Goal: Check status: Check status

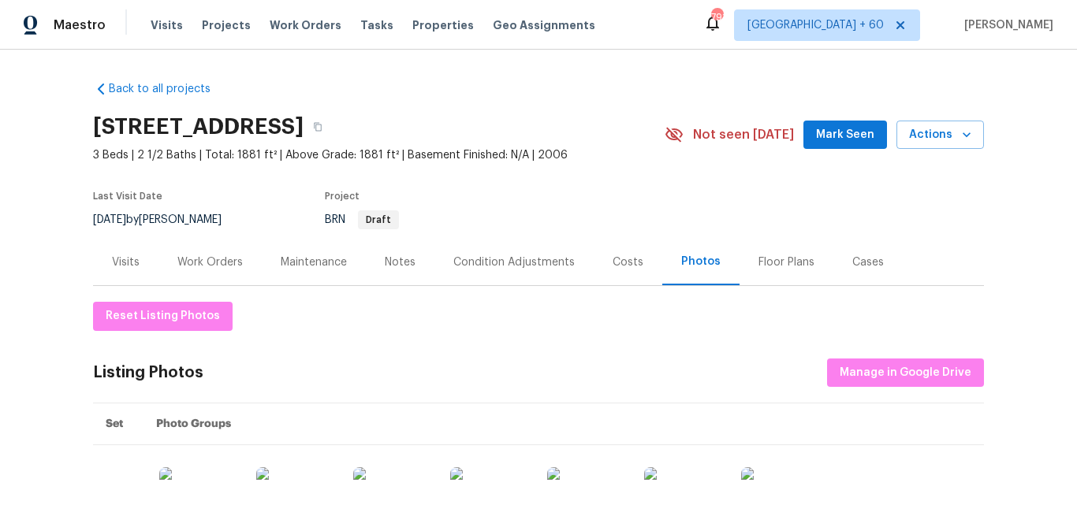
click at [132, 265] on div "Visits" at bounding box center [126, 263] width 28 height 16
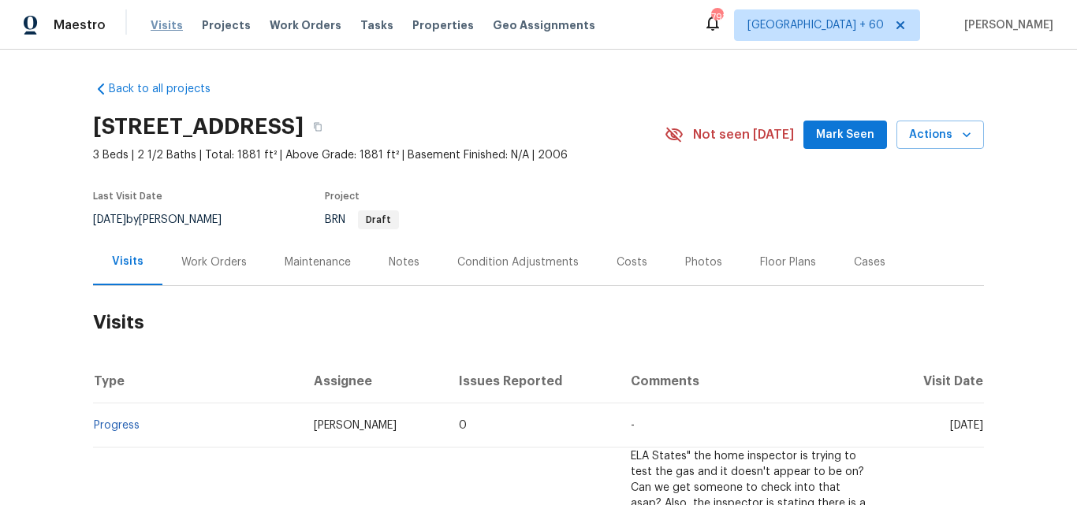
click at [173, 31] on span "Visits" at bounding box center [167, 25] width 32 height 16
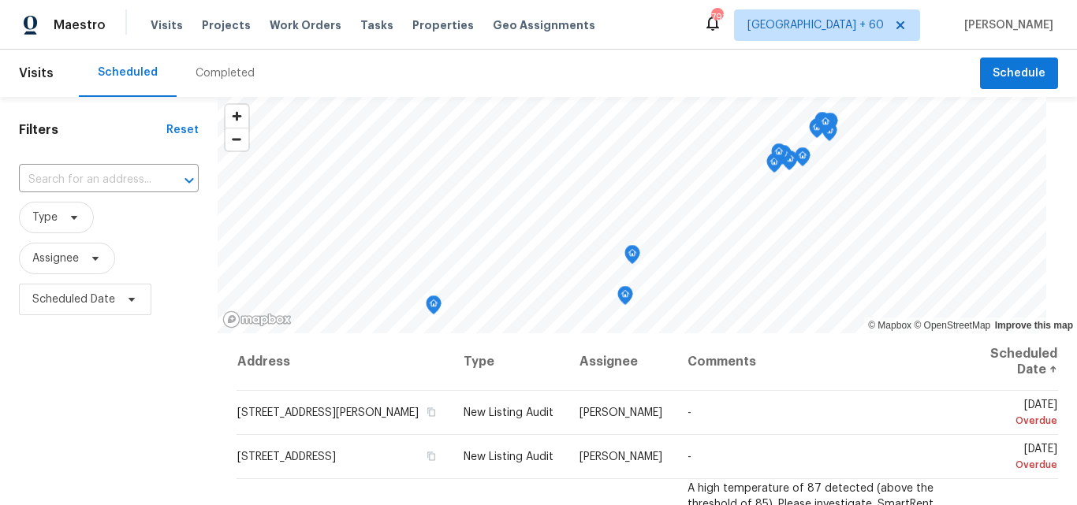
click at [233, 71] on div "Completed" at bounding box center [225, 73] width 59 height 16
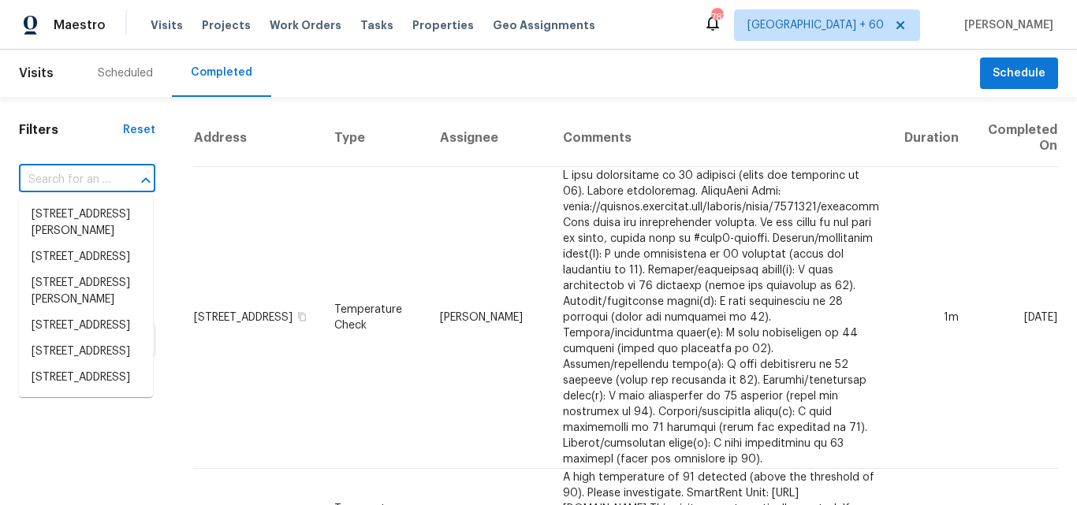
click at [62, 180] on input "text" at bounding box center [65, 180] width 92 height 24
paste input "[STREET_ADDRESS][US_STATE]"
type input "[STREET_ADDRESS][US_STATE]"
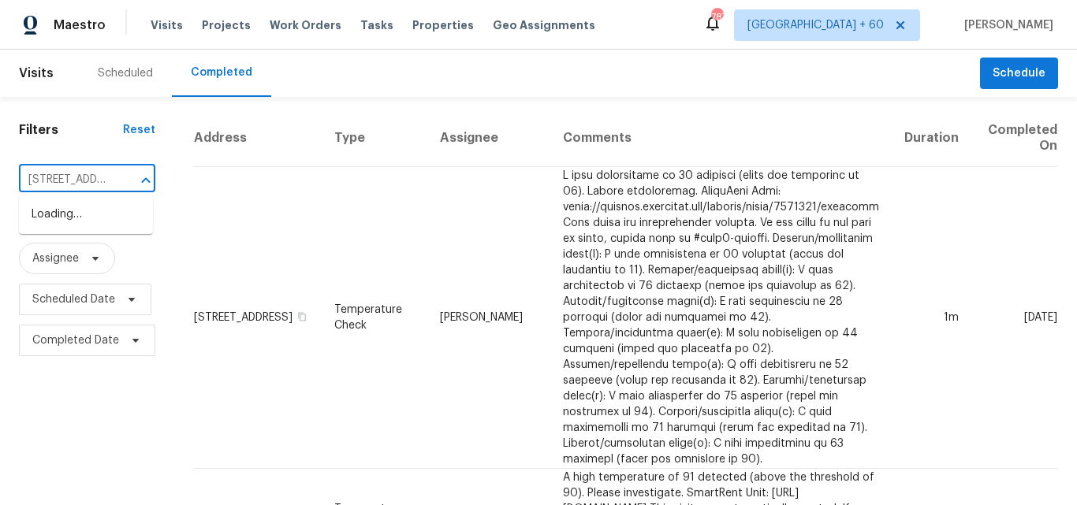
scroll to position [0, 160]
click at [88, 239] on li "[STREET_ADDRESS][US_STATE]" at bounding box center [86, 223] width 134 height 43
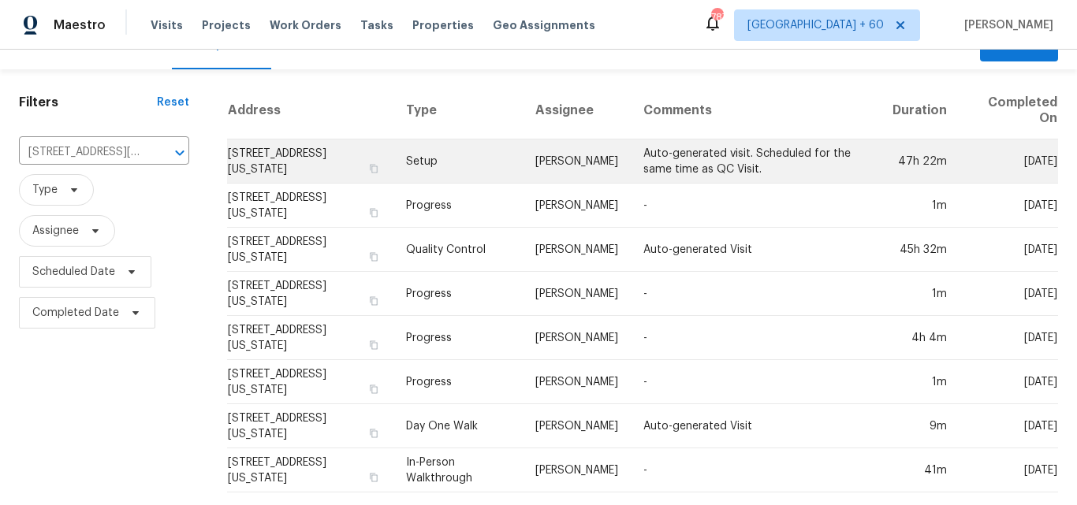
scroll to position [39, 0]
click at [464, 152] on td "Setup" at bounding box center [457, 162] width 129 height 44
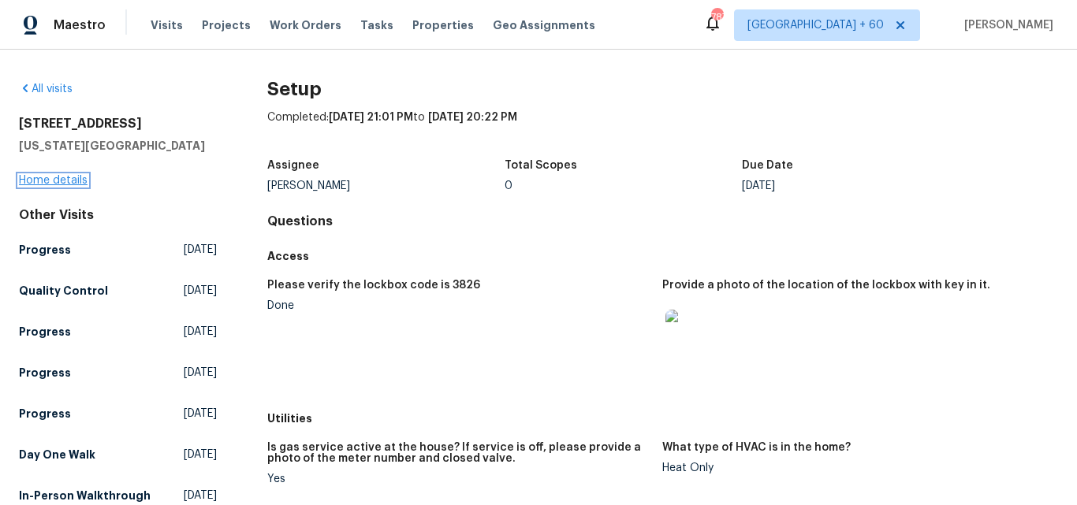
click at [62, 180] on link "Home details" at bounding box center [53, 180] width 69 height 11
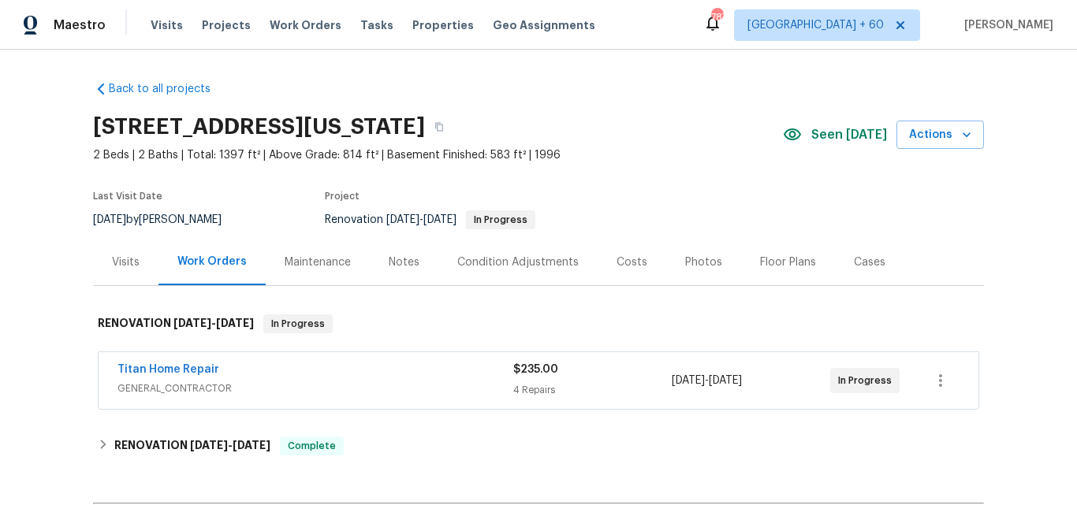
click at [688, 261] on div "Photos" at bounding box center [703, 263] width 37 height 16
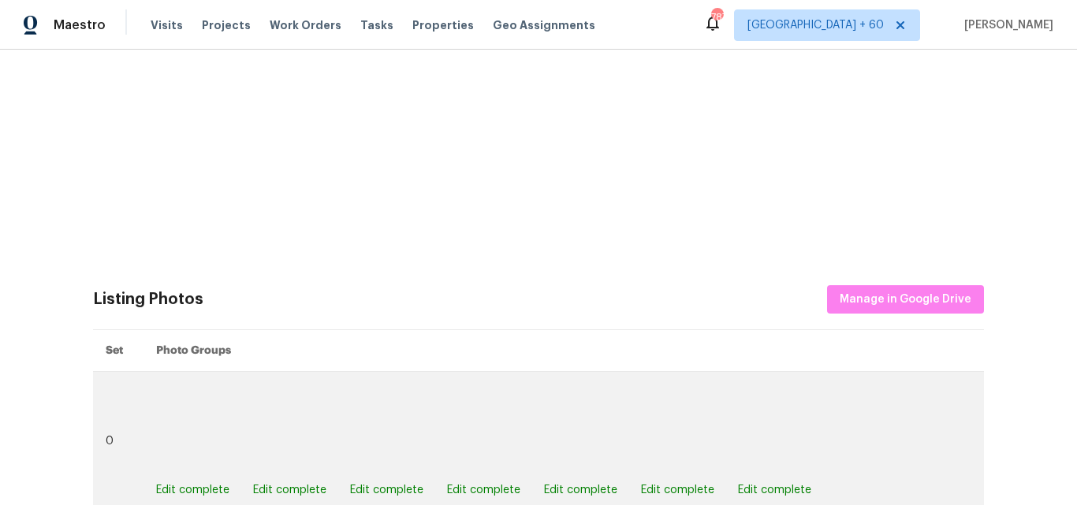
scroll to position [506, 0]
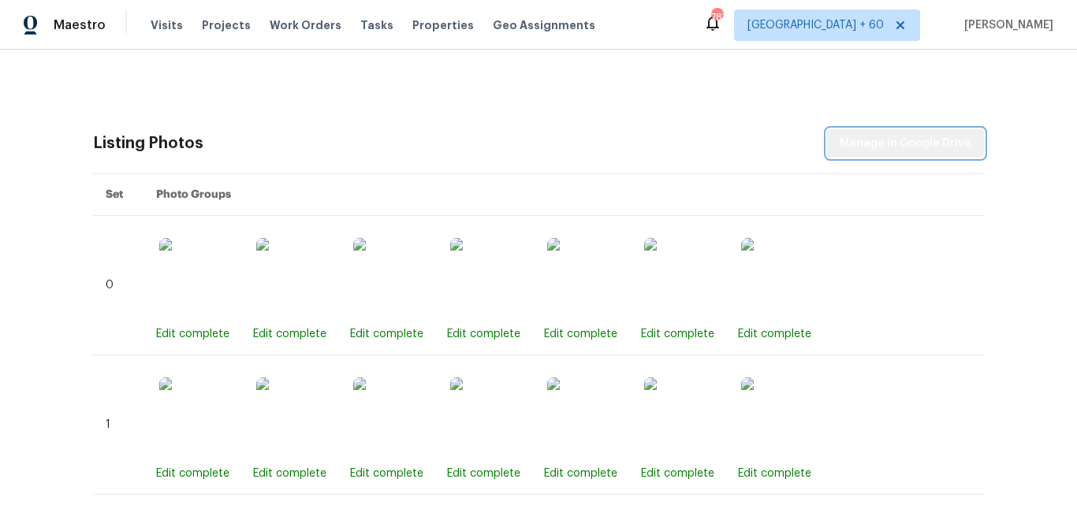
click at [945, 142] on span "Manage in Google Drive" at bounding box center [906, 144] width 132 height 20
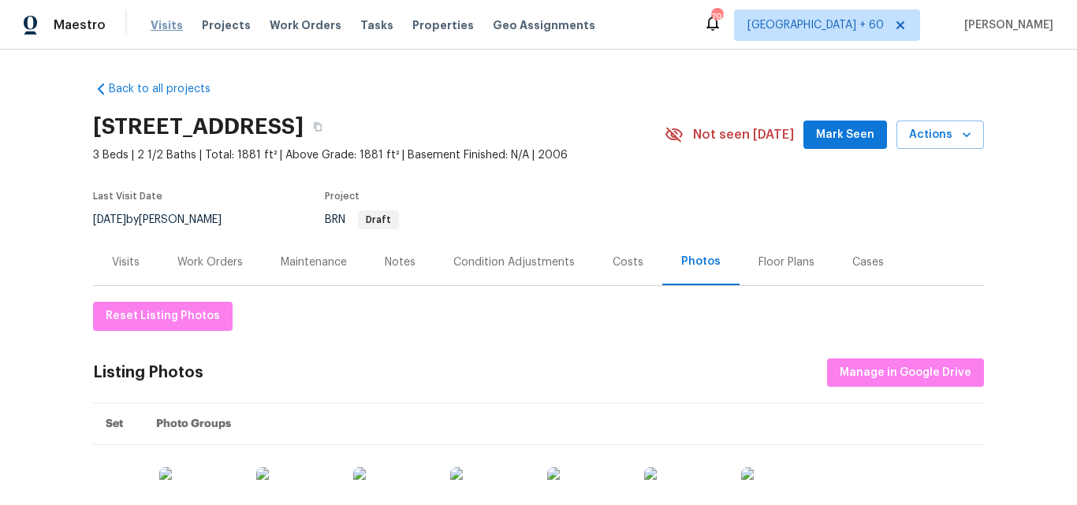
click at [158, 20] on span "Visits" at bounding box center [167, 25] width 32 height 16
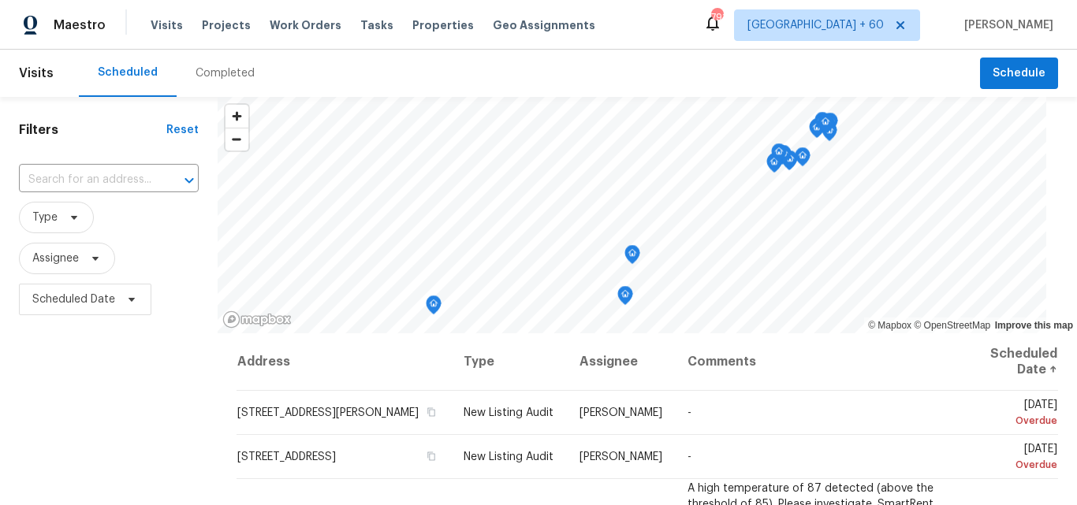
click at [229, 69] on div "Completed" at bounding box center [225, 73] width 59 height 16
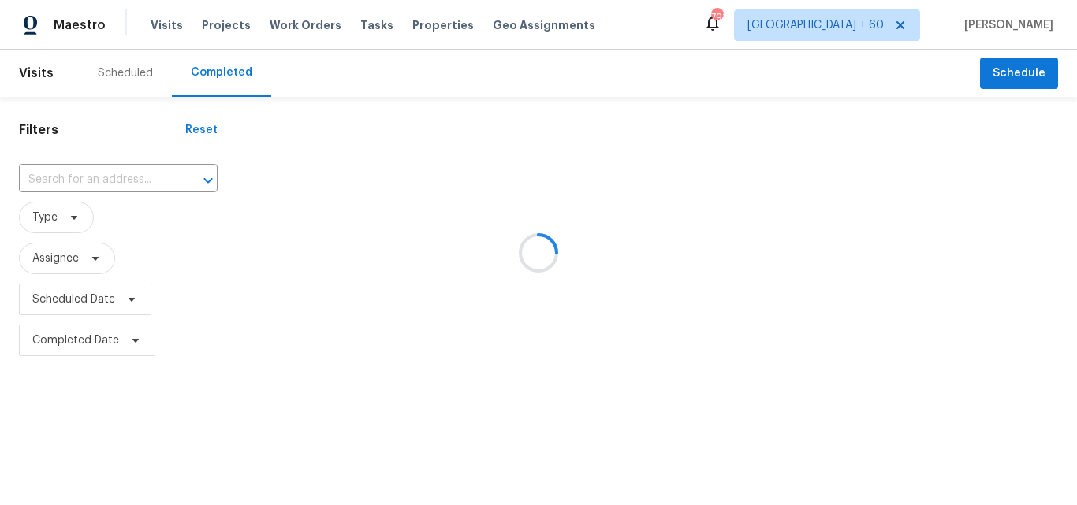
click at [96, 174] on div at bounding box center [538, 252] width 1077 height 505
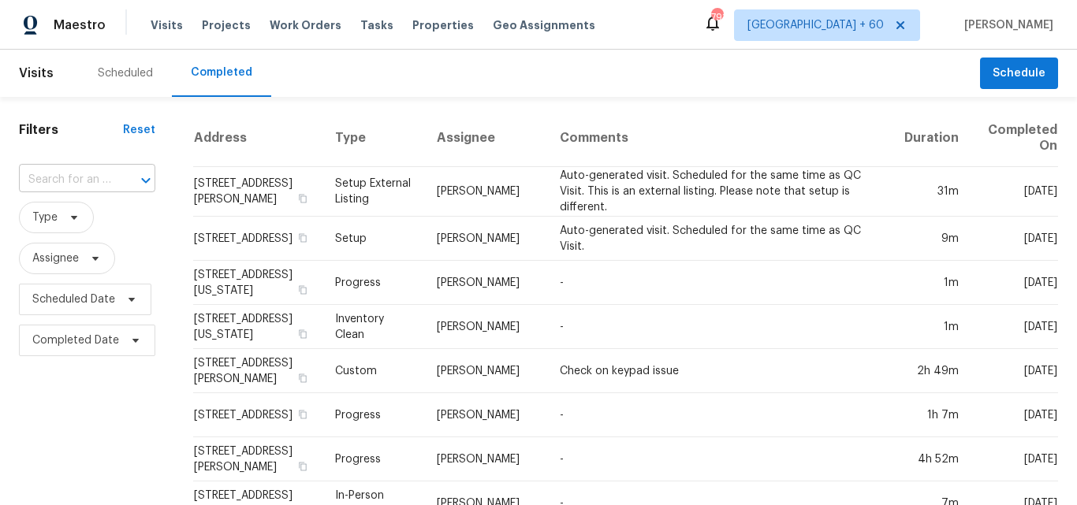
click at [103, 185] on input "text" at bounding box center [65, 180] width 92 height 24
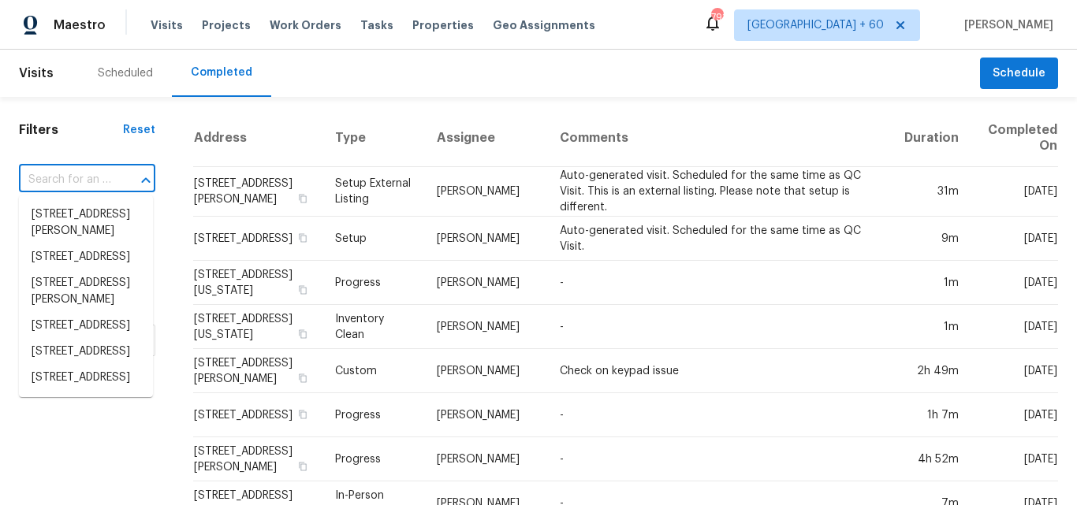
paste input "[STREET_ADDRESS][US_STATE]"
type input "[STREET_ADDRESS][US_STATE]"
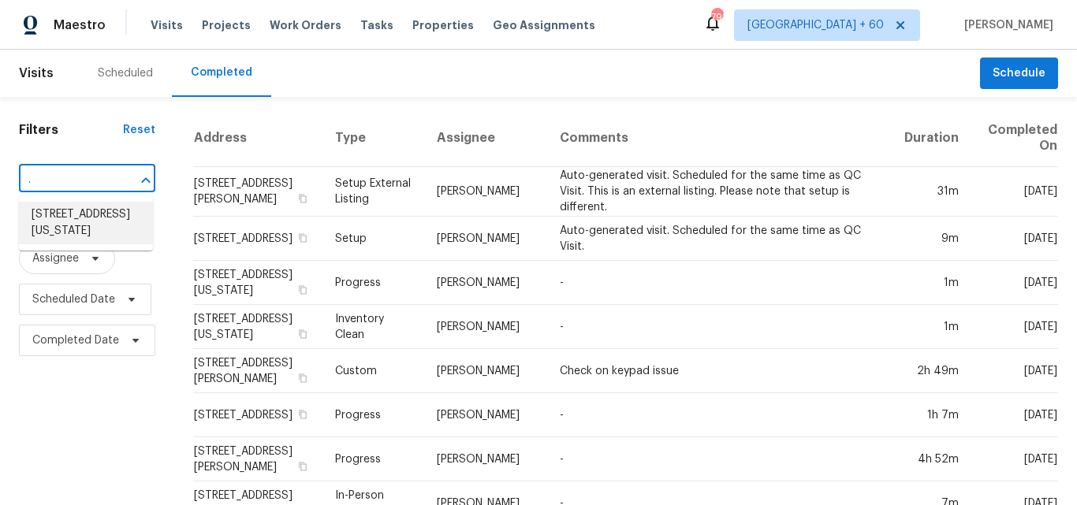
click at [113, 216] on li "[STREET_ADDRESS][US_STATE]" at bounding box center [86, 223] width 134 height 43
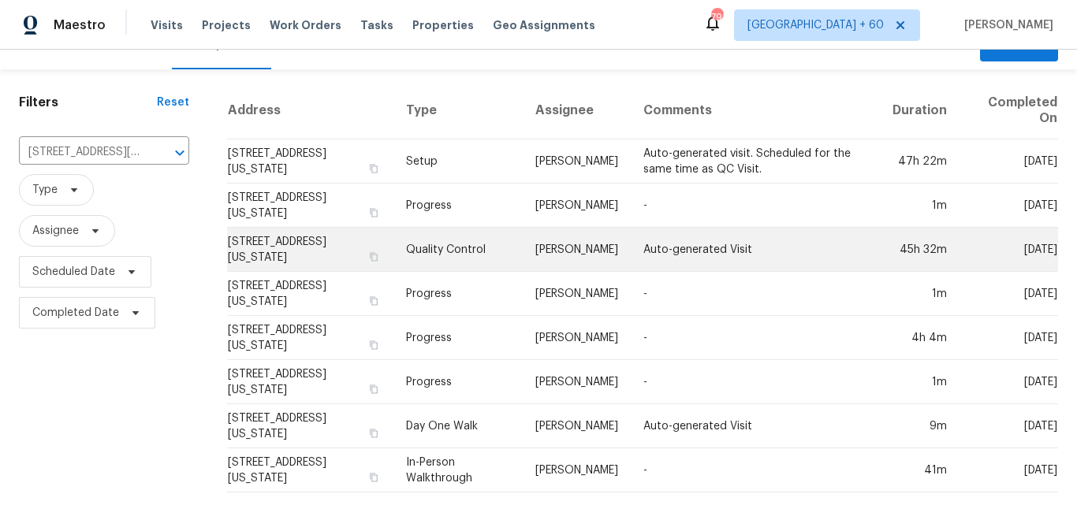
scroll to position [39, 0]
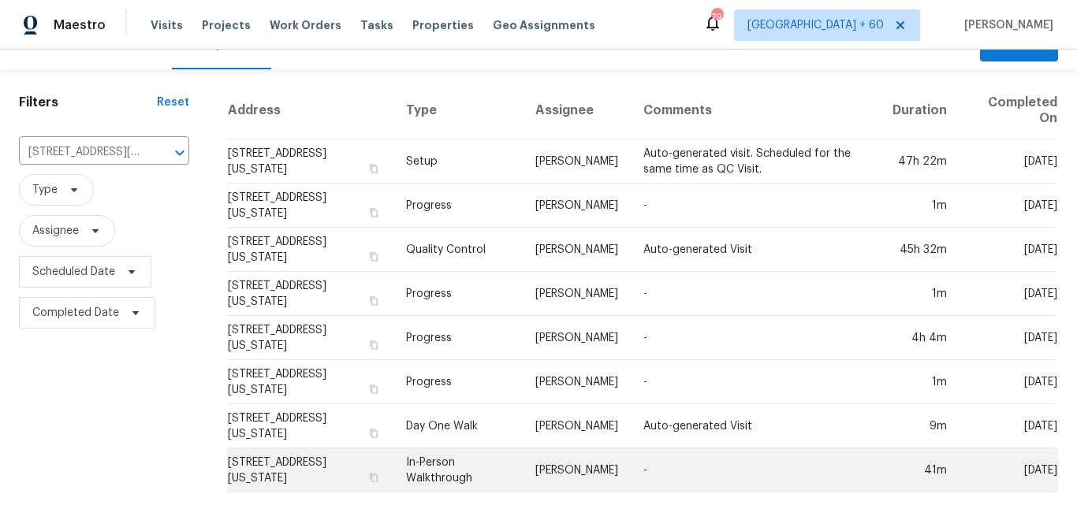
click at [463, 449] on td "In-Person Walkthrough" at bounding box center [457, 471] width 129 height 44
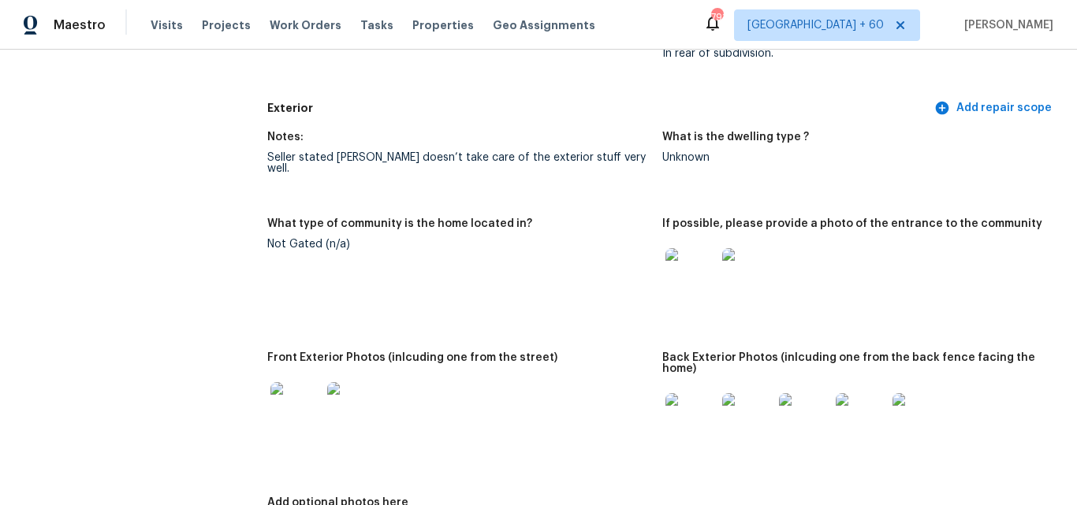
scroll to position [789, 0]
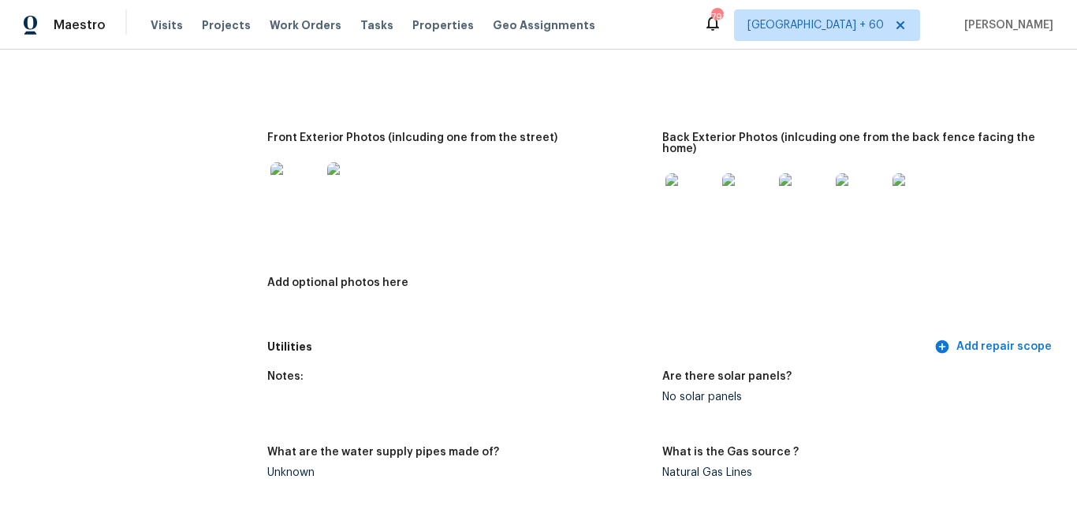
click at [289, 166] on img at bounding box center [295, 187] width 50 height 50
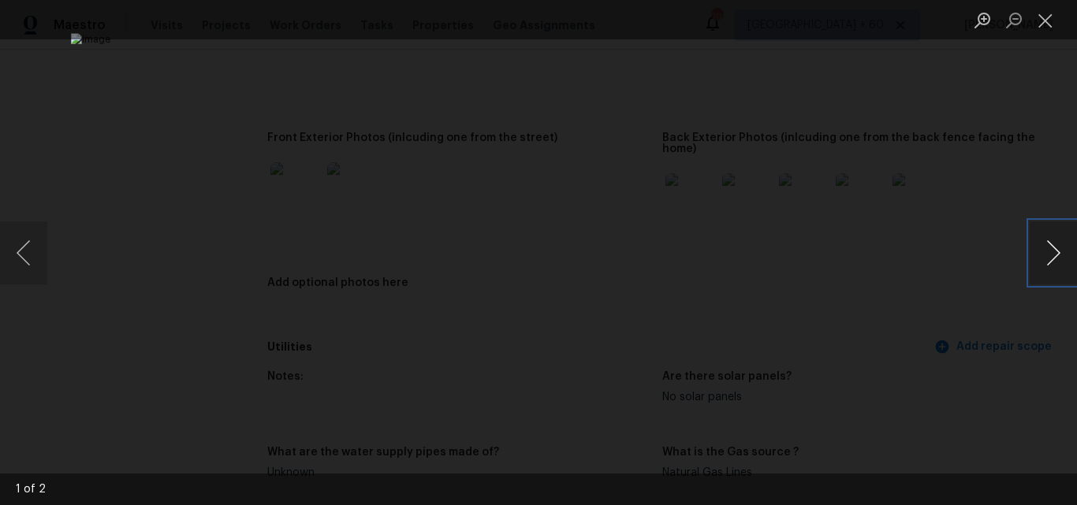
click at [1057, 259] on button "Next image" at bounding box center [1053, 253] width 47 height 63
click at [1049, 16] on button "Close lightbox" at bounding box center [1046, 20] width 32 height 28
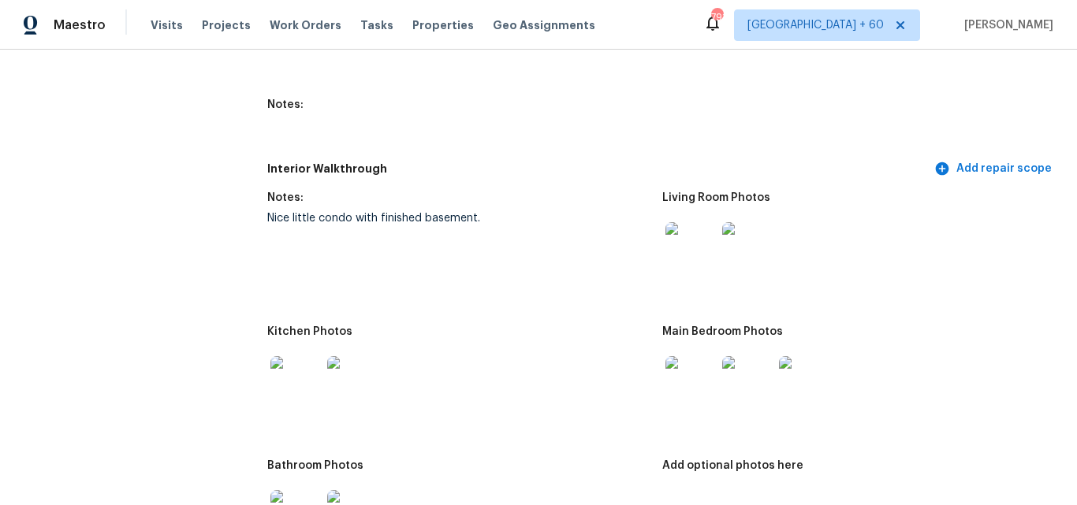
scroll to position [1971, 0]
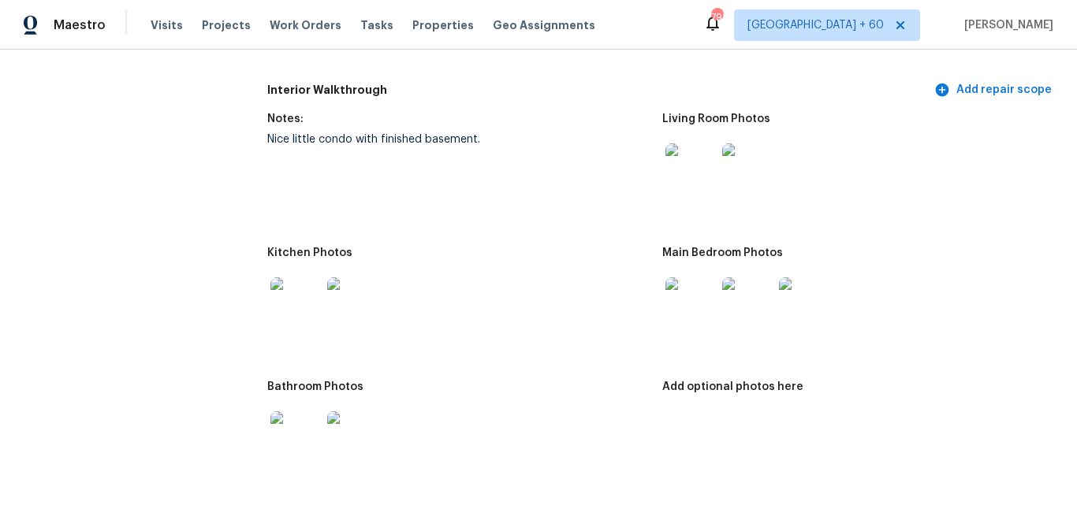
click at [696, 160] on img at bounding box center [691, 169] width 50 height 50
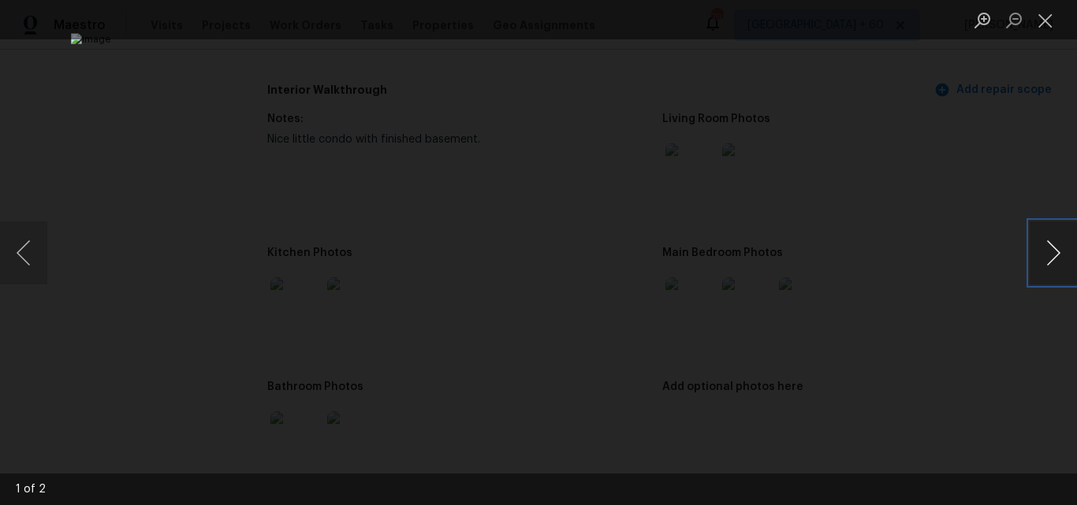
click at [1059, 259] on button "Next image" at bounding box center [1053, 253] width 47 height 63
click at [21, 254] on button "Previous image" at bounding box center [23, 253] width 47 height 63
click at [1045, 23] on button "Close lightbox" at bounding box center [1046, 20] width 32 height 28
